Goal: Use online tool/utility: Utilize a website feature to perform a specific function

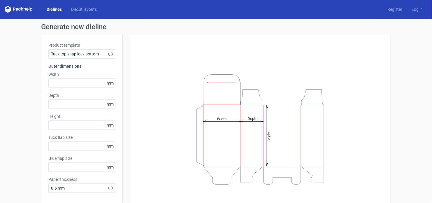
type input "15"
type input "10"
click at [108, 52] on icon at bounding box center [110, 54] width 4 height 5
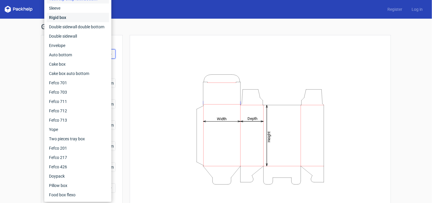
click at [74, 17] on div "Rigid box" at bounding box center [78, 17] width 62 height 9
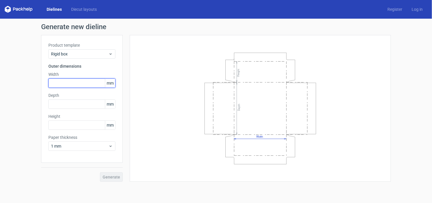
click at [92, 84] on input "text" at bounding box center [81, 82] width 67 height 9
type input "125"
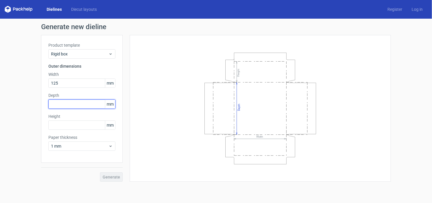
click at [66, 102] on input "text" at bounding box center [81, 103] width 67 height 9
type input "100"
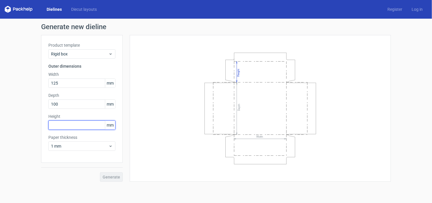
click at [64, 126] on input "text" at bounding box center [81, 124] width 67 height 9
type input "25"
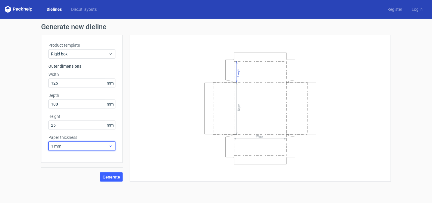
click at [93, 146] on span "1 mm" at bounding box center [79, 146] width 57 height 6
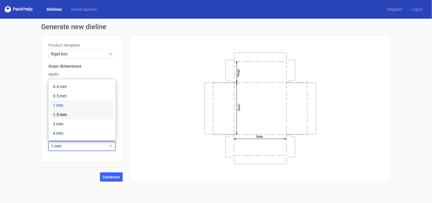
click at [72, 116] on div "1.5 mm" at bounding box center [82, 114] width 62 height 9
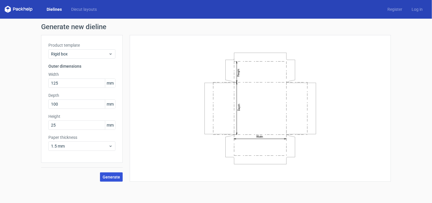
click at [114, 176] on span "Generate" at bounding box center [111, 177] width 17 height 4
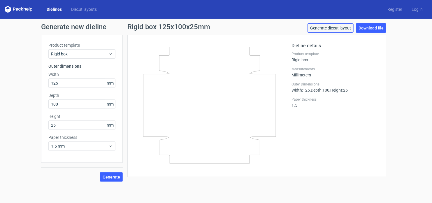
click at [322, 28] on link "Generate diecut layout" at bounding box center [331, 27] width 46 height 9
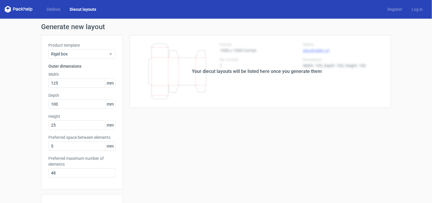
click at [244, 149] on div "Your diecut layouts will be listed here once you generate them Height Depth Wid…" at bounding box center [257, 172] width 268 height 274
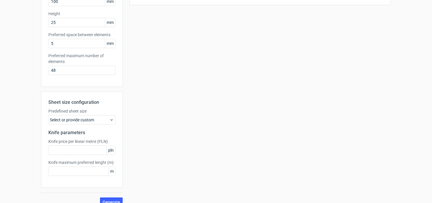
scroll to position [111, 0]
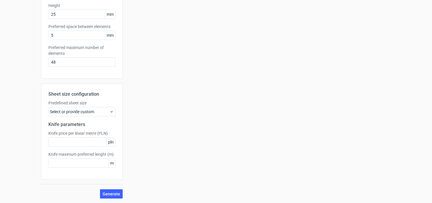
click at [83, 113] on div "Select or provide custom" at bounding box center [81, 111] width 67 height 9
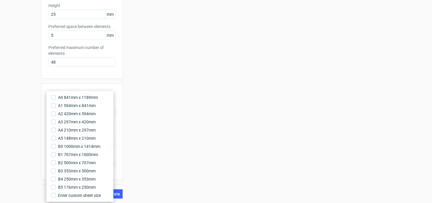
click at [172, 106] on div "Your diecut layouts will be listed here once you generate them Height Depth Wid…" at bounding box center [257, 61] width 268 height 274
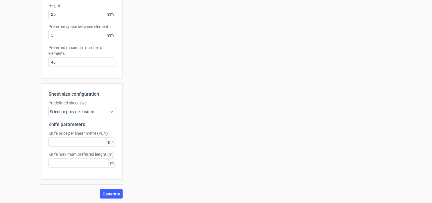
scroll to position [0, 0]
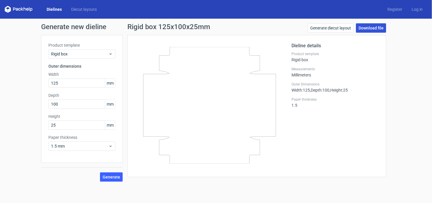
click at [366, 25] on link "Download file" at bounding box center [371, 27] width 30 height 9
click at [322, 138] on div "Dieline details Product template Rigid box Measurements Millimeters Outer Dimen…" at bounding box center [335, 105] width 87 height 127
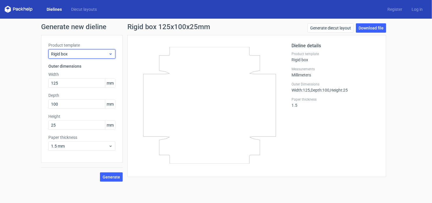
click at [72, 55] on span "Rigid box" at bounding box center [79, 54] width 57 height 6
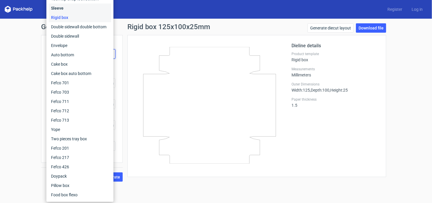
click at [65, 9] on div "Sleeve" at bounding box center [80, 7] width 62 height 9
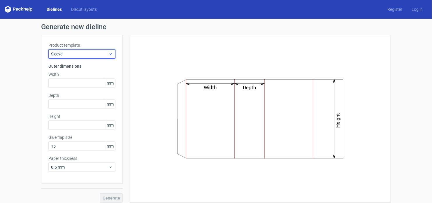
click at [97, 52] on span "Sleeve" at bounding box center [79, 54] width 57 height 6
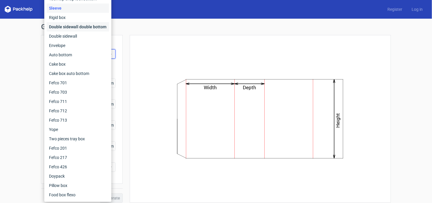
click at [62, 29] on div "Double sidewall double bottom" at bounding box center [78, 26] width 62 height 9
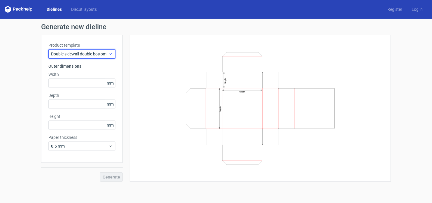
click at [83, 54] on span "Double sidewall double bottom" at bounding box center [79, 54] width 57 height 6
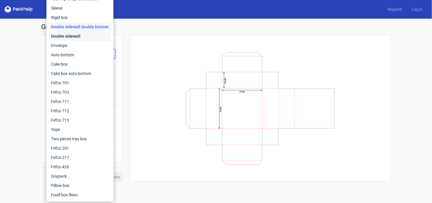
click at [73, 36] on div "Double sidewall" at bounding box center [80, 35] width 62 height 9
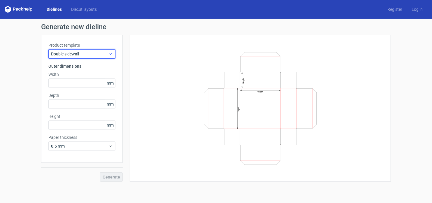
click at [78, 54] on span "Double sidewall" at bounding box center [79, 54] width 57 height 6
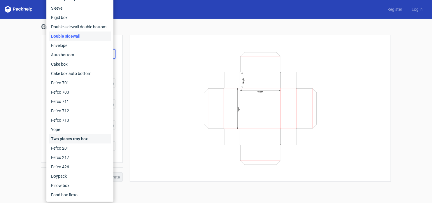
click at [81, 140] on div "Two pieces tray box" at bounding box center [80, 138] width 62 height 9
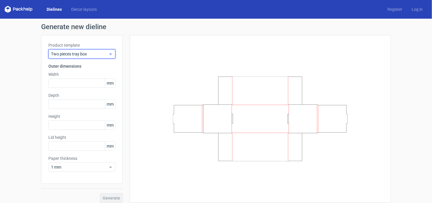
click at [79, 53] on span "Two pieces tray box" at bounding box center [79, 54] width 57 height 6
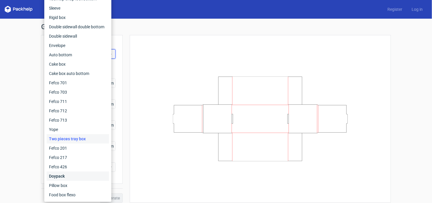
click at [78, 176] on div "Doypack" at bounding box center [78, 175] width 62 height 9
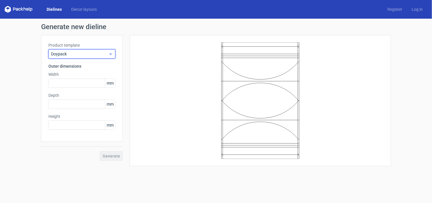
click at [73, 53] on span "Doypack" at bounding box center [79, 54] width 57 height 6
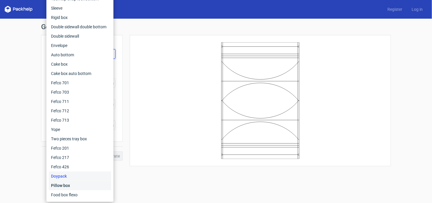
click at [72, 185] on div "Pillow box" at bounding box center [80, 185] width 62 height 9
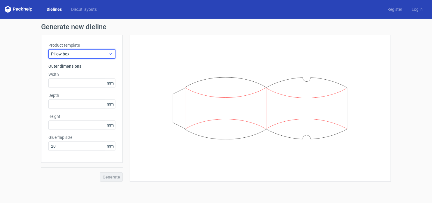
click at [66, 54] on span "Pillow box" at bounding box center [79, 54] width 57 height 6
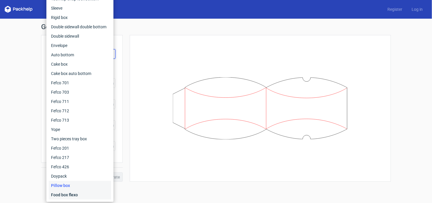
click at [73, 193] on div "Food box flexo" at bounding box center [80, 194] width 62 height 9
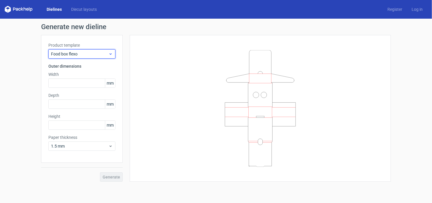
click at [69, 55] on span "Food box flexo" at bounding box center [79, 54] width 57 height 6
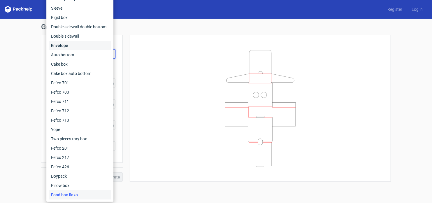
click at [61, 46] on div "Envelope" at bounding box center [80, 45] width 62 height 9
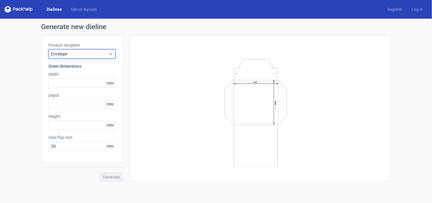
click at [77, 51] on span "Envelope" at bounding box center [79, 54] width 57 height 6
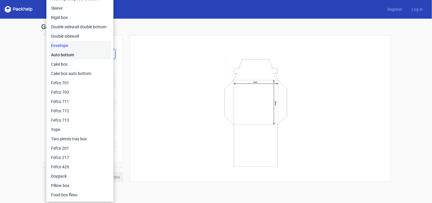
click at [74, 56] on div "Auto bottom" at bounding box center [80, 54] width 62 height 9
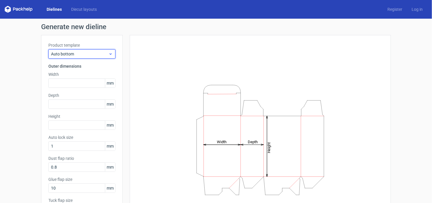
click at [67, 55] on span "Auto bottom" at bounding box center [79, 54] width 57 height 6
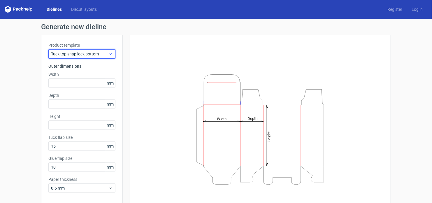
click at [99, 53] on span "Tuck top snap lock bottom" at bounding box center [79, 54] width 57 height 6
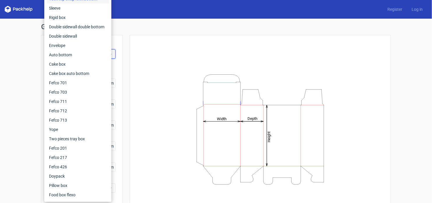
drag, startPoint x: 177, startPoint y: 92, endPoint x: 164, endPoint y: 89, distance: 13.0
click at [174, 90] on icon "Height Depth Width" at bounding box center [260, 129] width 175 height 117
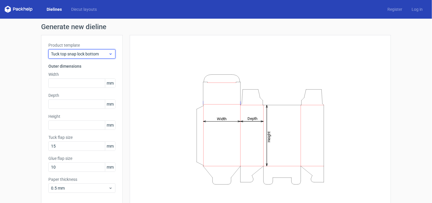
click at [102, 53] on span "Tuck top snap lock bottom" at bounding box center [79, 54] width 57 height 6
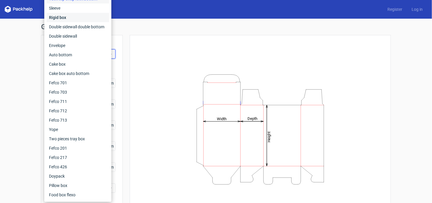
click at [58, 19] on div "Rigid box" at bounding box center [78, 17] width 62 height 9
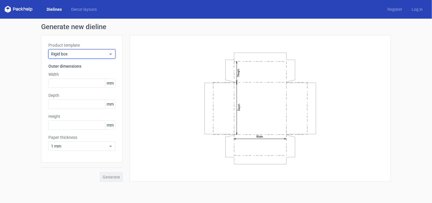
click at [102, 54] on span "Rigid box" at bounding box center [79, 54] width 57 height 6
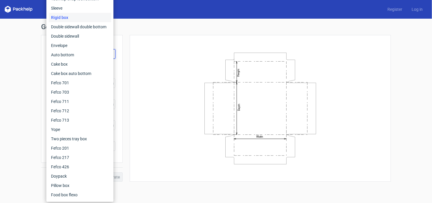
click at [71, 20] on div "Rigid box" at bounding box center [80, 17] width 62 height 9
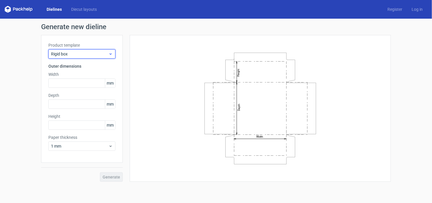
click at [107, 55] on span "Rigid box" at bounding box center [79, 54] width 57 height 6
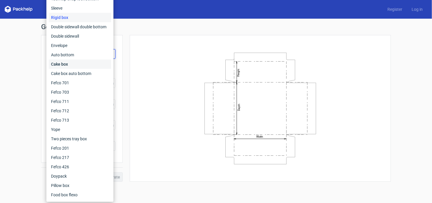
click at [79, 65] on div "Cake box" at bounding box center [80, 63] width 62 height 9
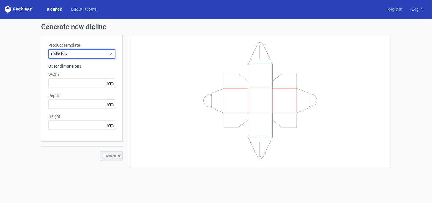
click at [97, 52] on span "Cake box" at bounding box center [79, 54] width 57 height 6
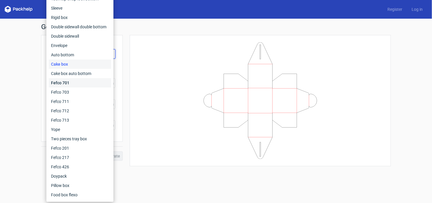
click at [74, 83] on div "Fefco 701" at bounding box center [80, 82] width 62 height 9
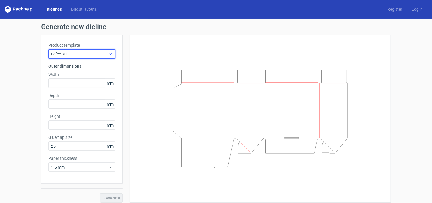
click at [81, 55] on span "Fefco 701" at bounding box center [79, 54] width 57 height 6
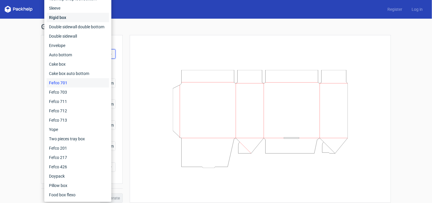
click at [65, 17] on div "Rigid box" at bounding box center [78, 17] width 62 height 9
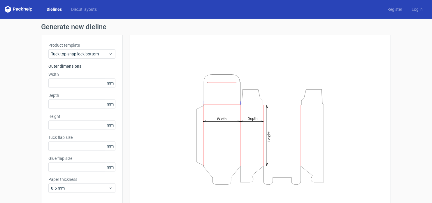
type input "15"
type input "10"
